Goal: Task Accomplishment & Management: Manage account settings

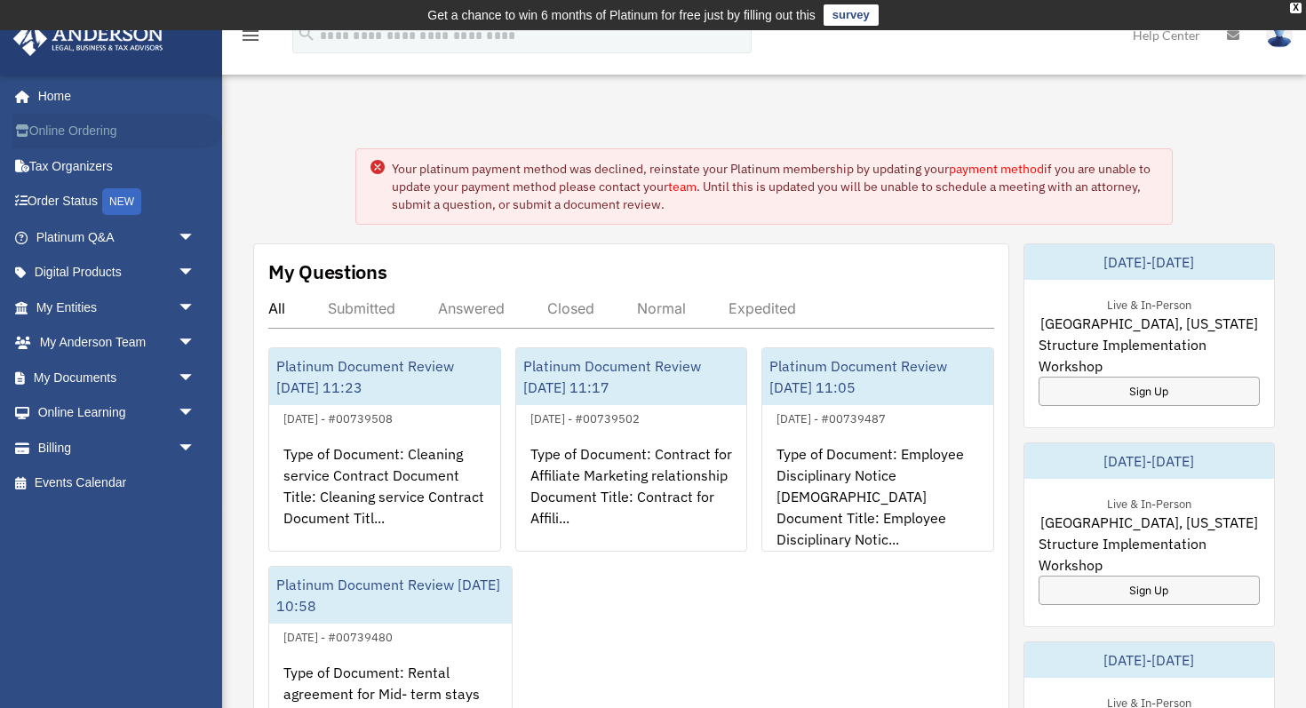
click at [108, 133] on link "Online Ordering" at bounding box center [117, 132] width 210 height 36
click at [64, 451] on link "Billing arrow_drop_down" at bounding box center [117, 448] width 210 height 36
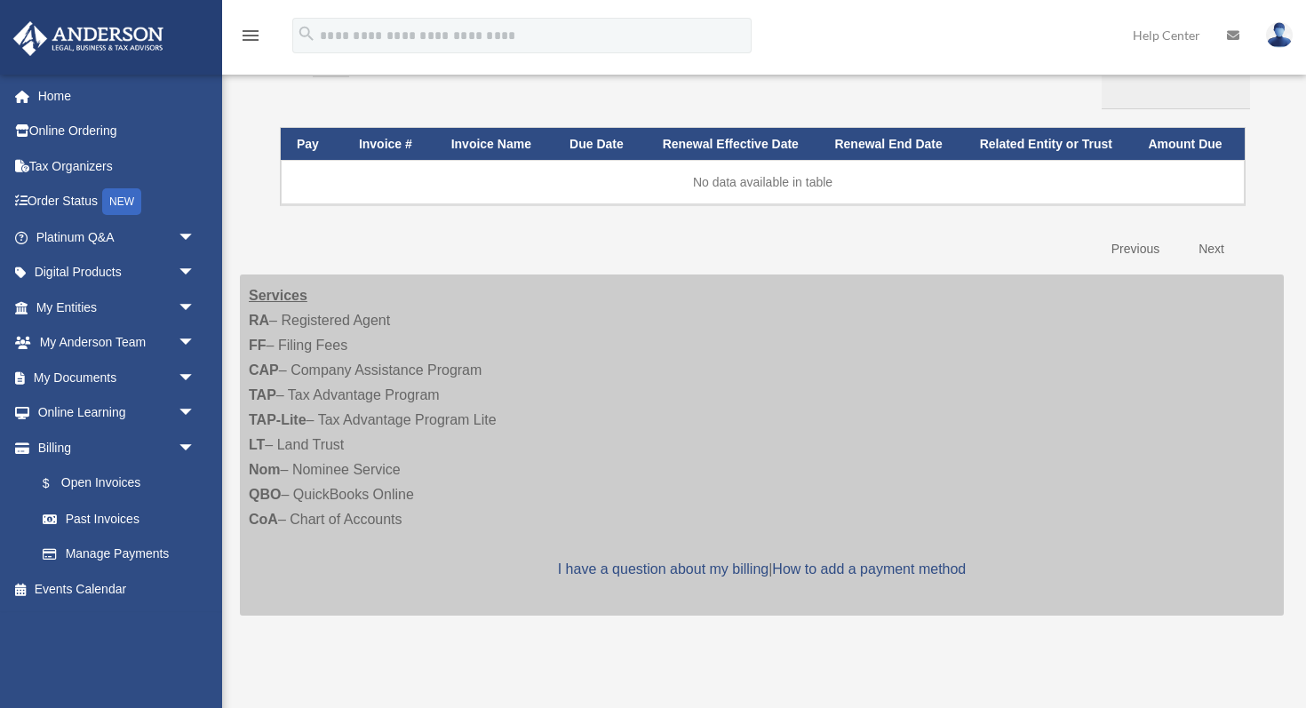
scroll to position [224, 0]
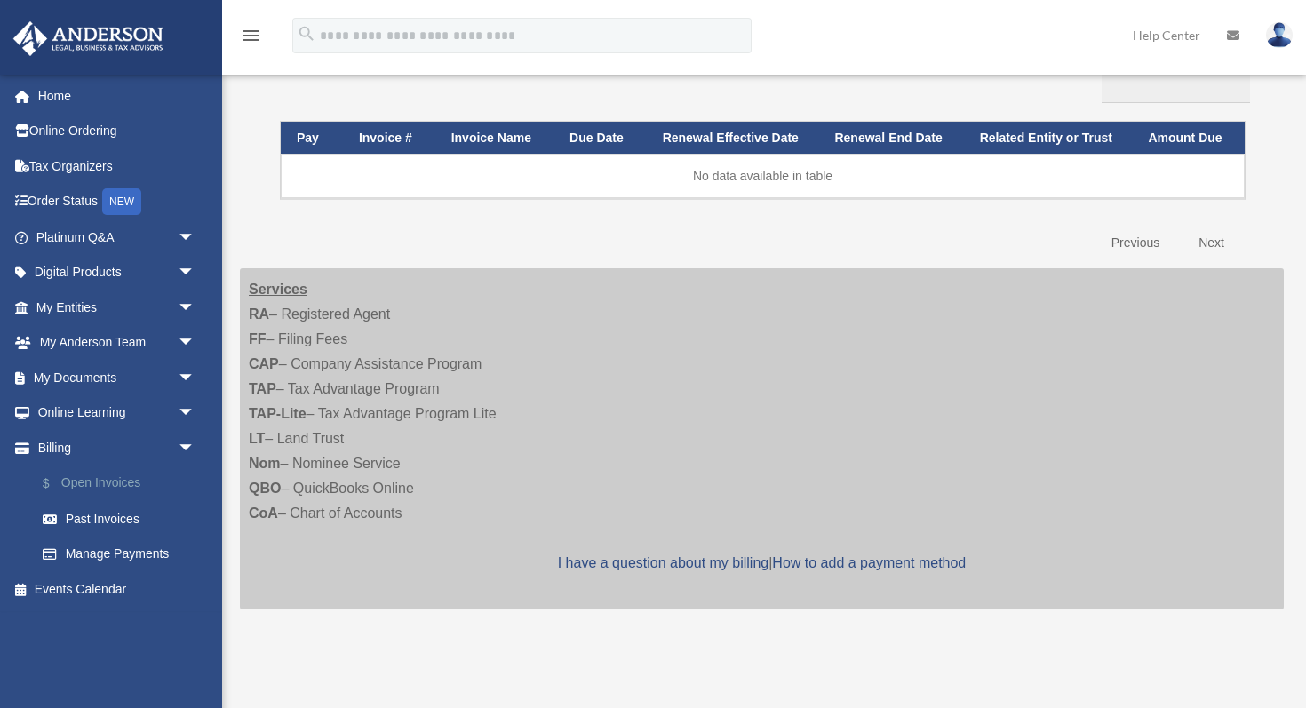
click at [106, 480] on link "$ Open Invoices" at bounding box center [123, 484] width 197 height 36
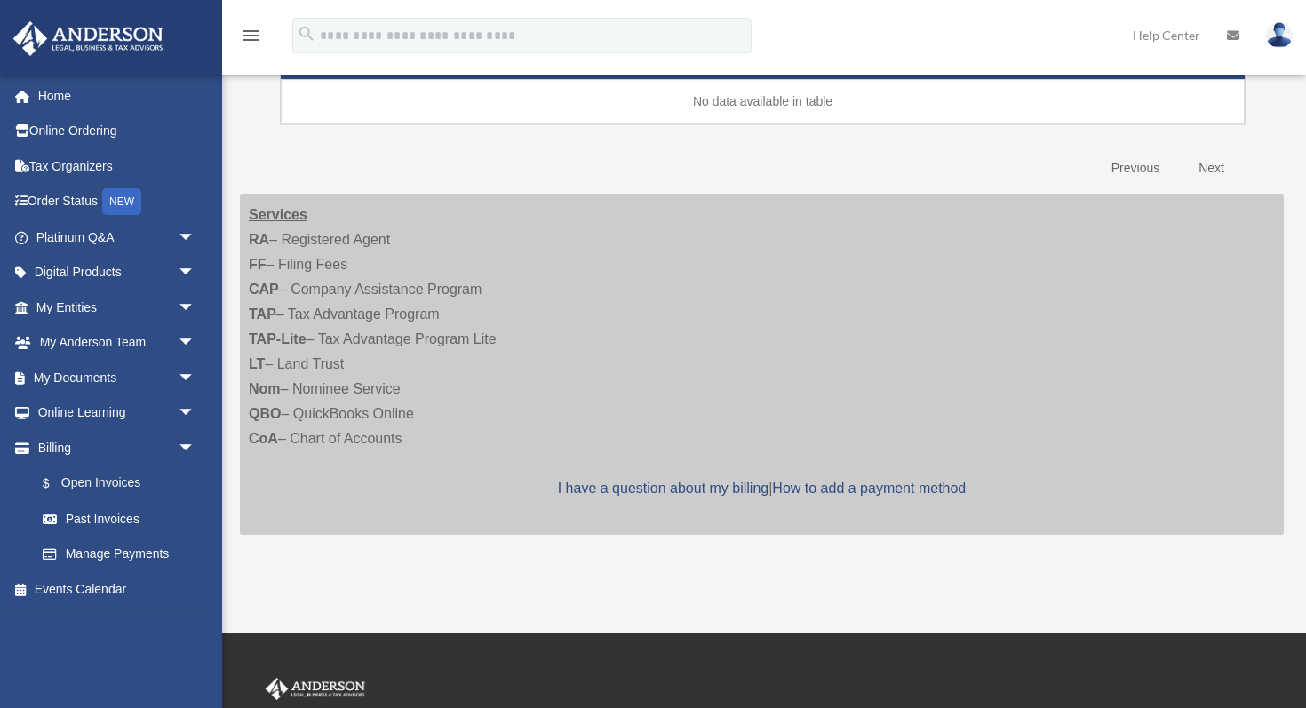
scroll to position [300, 0]
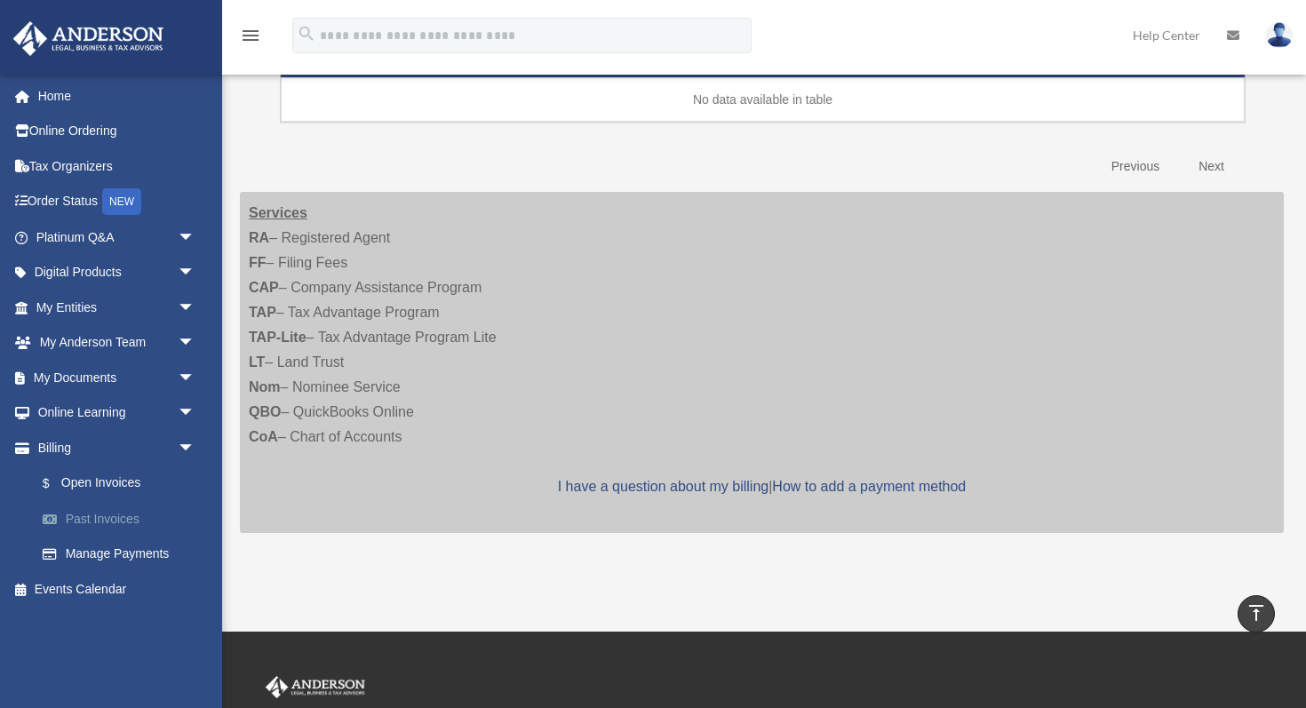
click at [108, 522] on link "Past Invoices" at bounding box center [123, 519] width 197 height 36
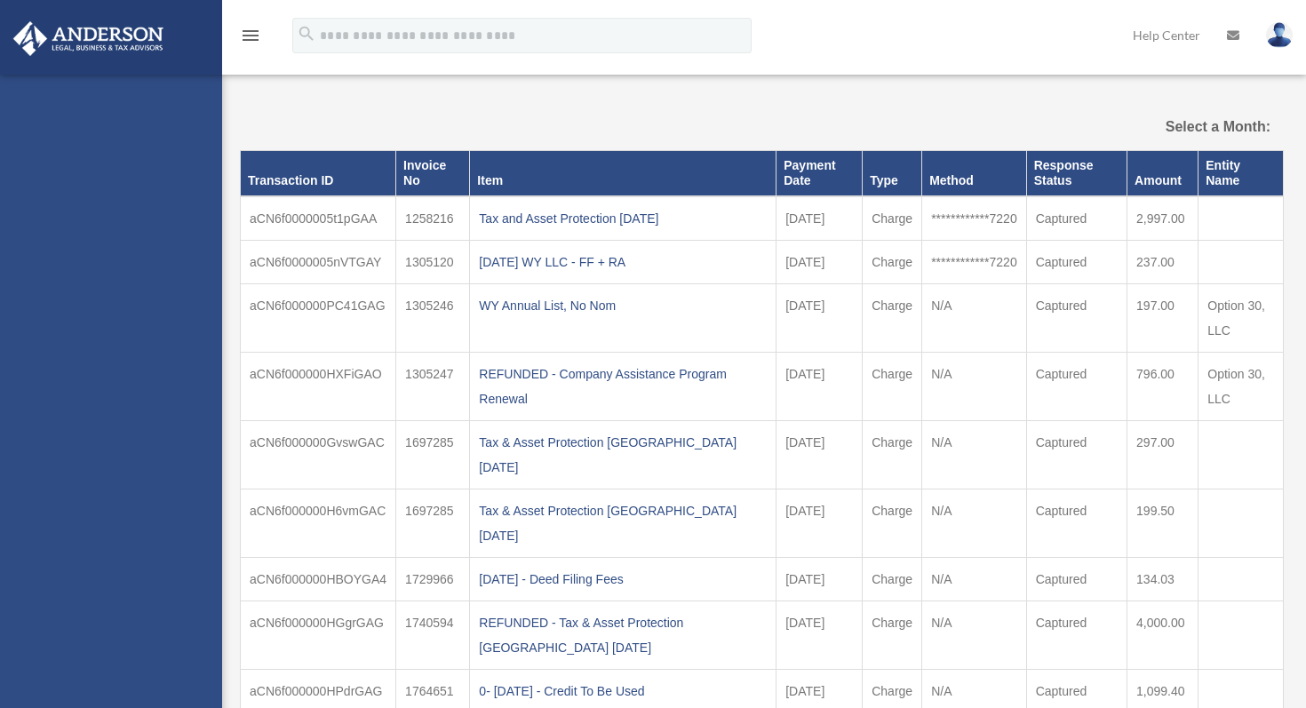
select select
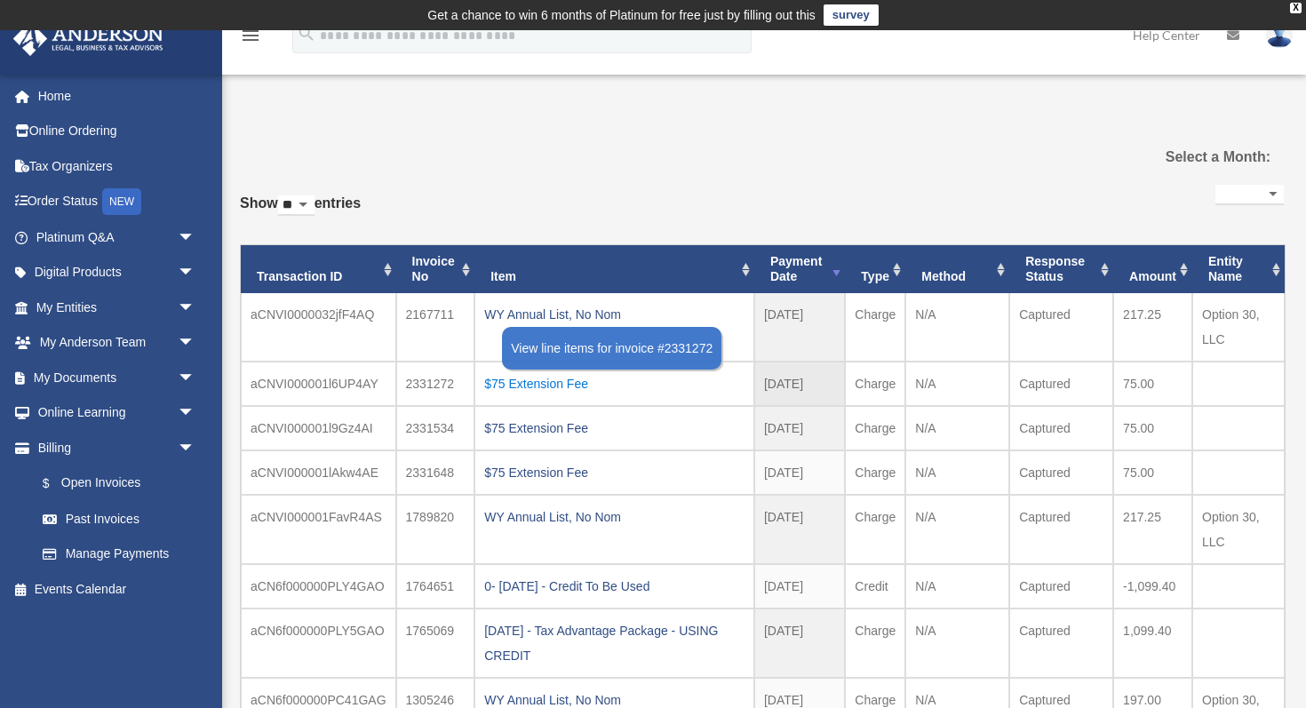
click at [517, 385] on div "$75 Extension Fee" at bounding box center [614, 383] width 260 height 25
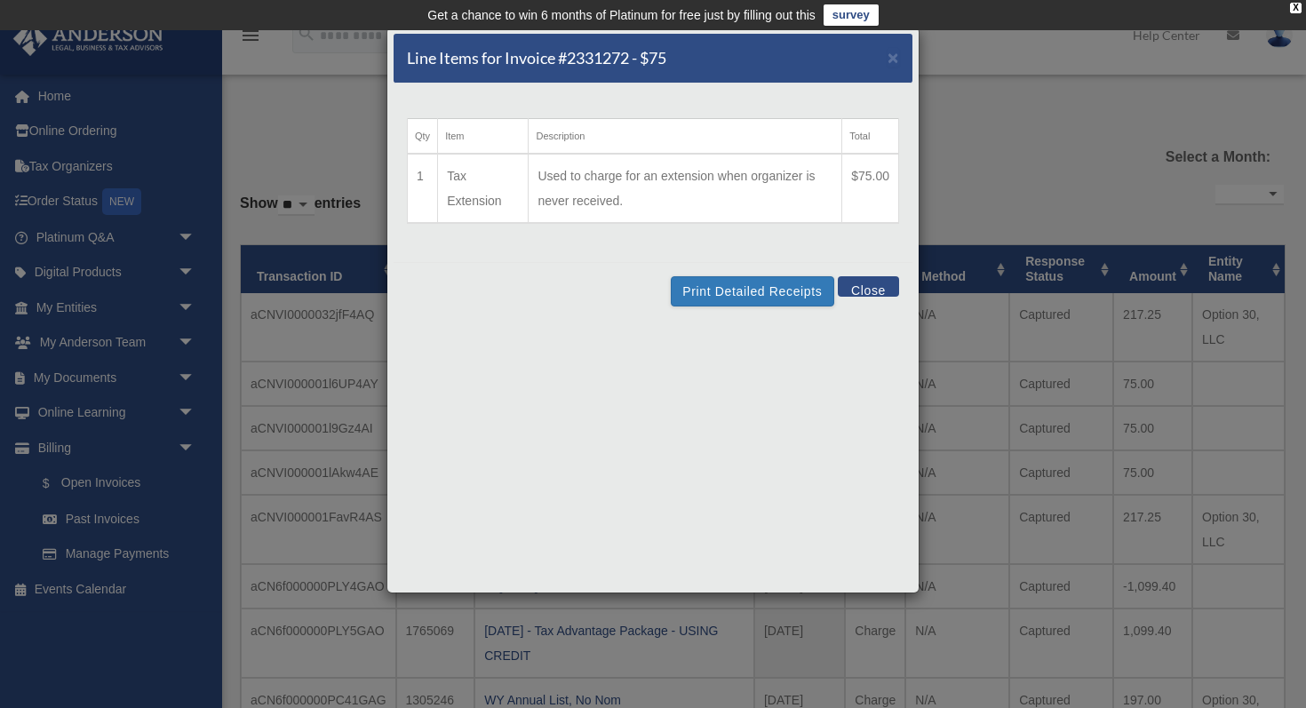
click at [878, 286] on button "Close" at bounding box center [868, 286] width 61 height 20
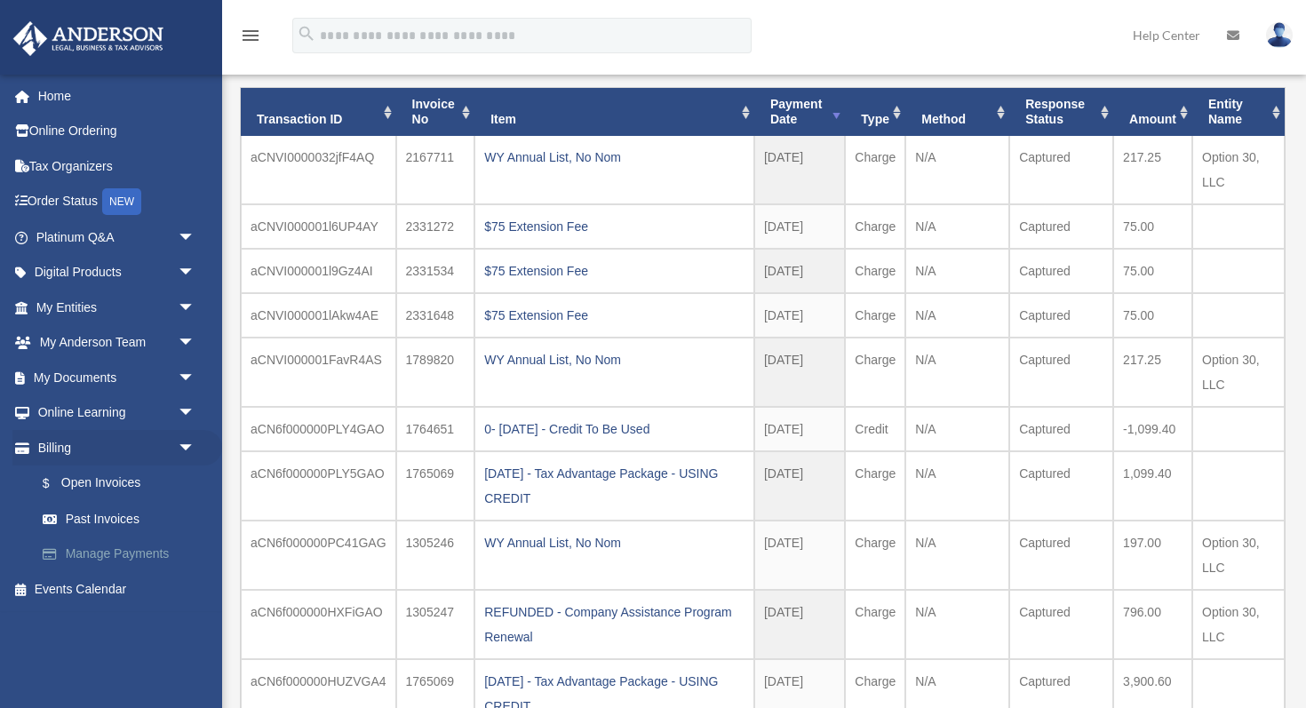
scroll to position [170, 0]
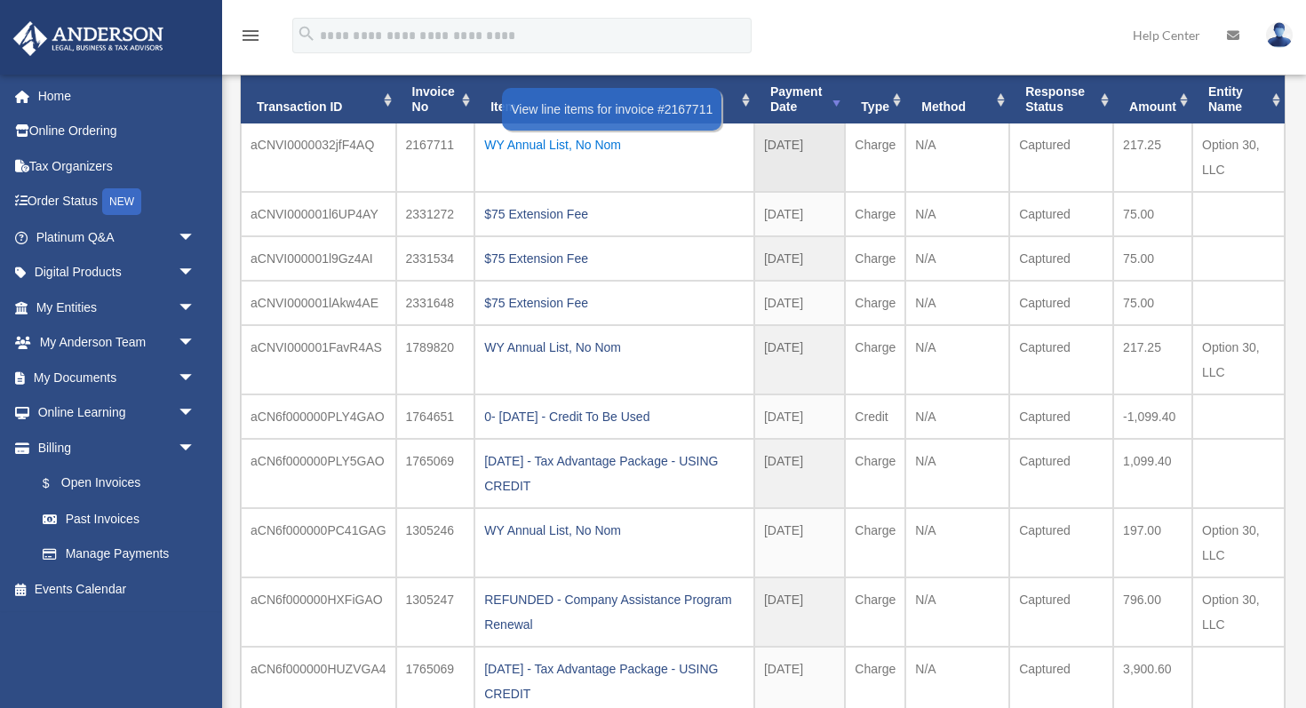
click at [535, 147] on div "WY Annual List, No Nom" at bounding box center [614, 144] width 260 height 25
